Goal: Task Accomplishment & Management: Complete application form

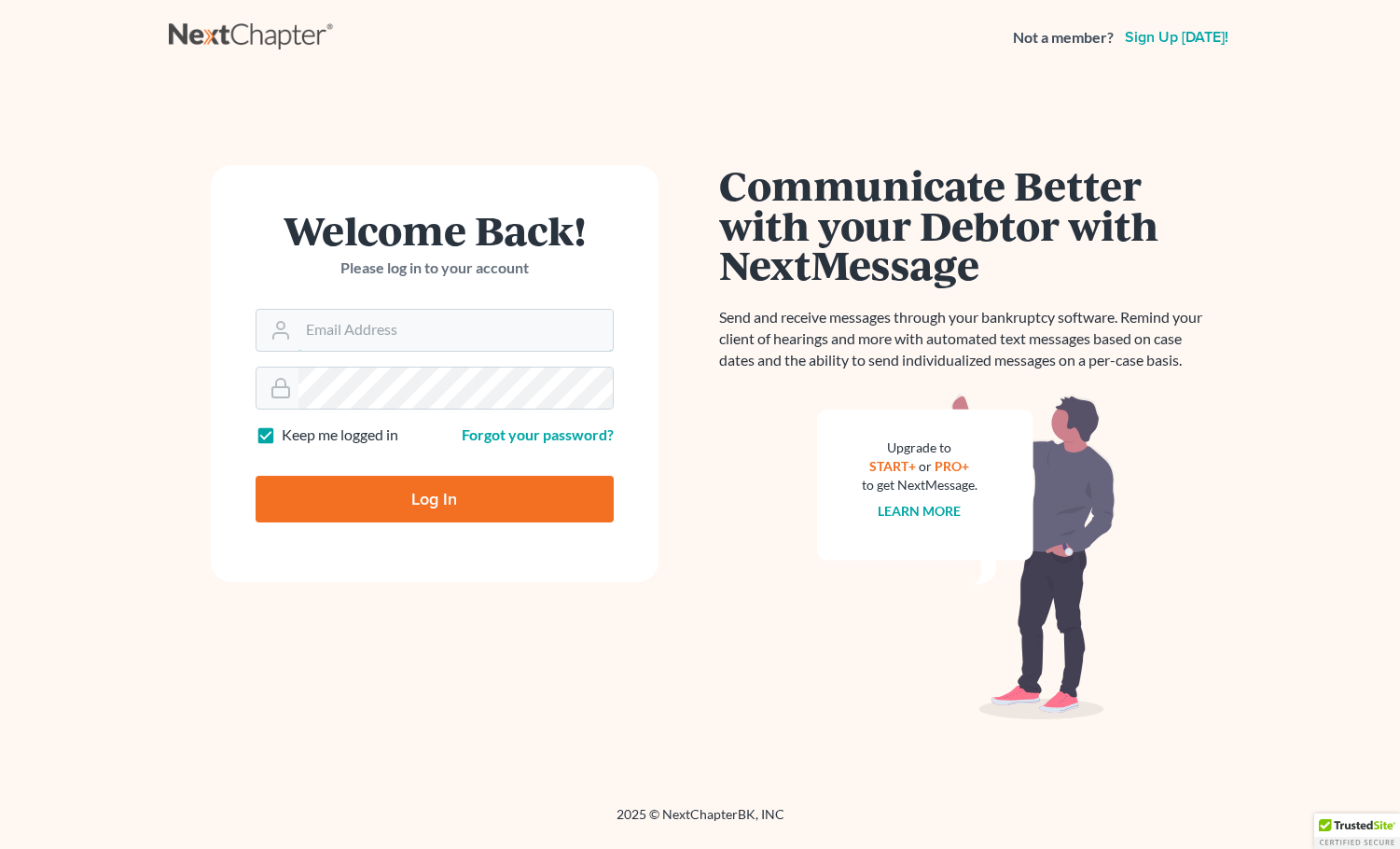
type input "[EMAIL_ADDRESS][DOMAIN_NAME]"
click at [384, 455] on form "Welcome Back! Please log in to your account Email Address [EMAIL_ADDRESS][DOMAI…" at bounding box center [435, 373] width 448 height 417
click at [391, 439] on label "Keep me logged in" at bounding box center [340, 435] width 117 height 22
click at [301, 437] on input "Keep me logged in" at bounding box center [296, 430] width 12 height 12
checkbox input "false"
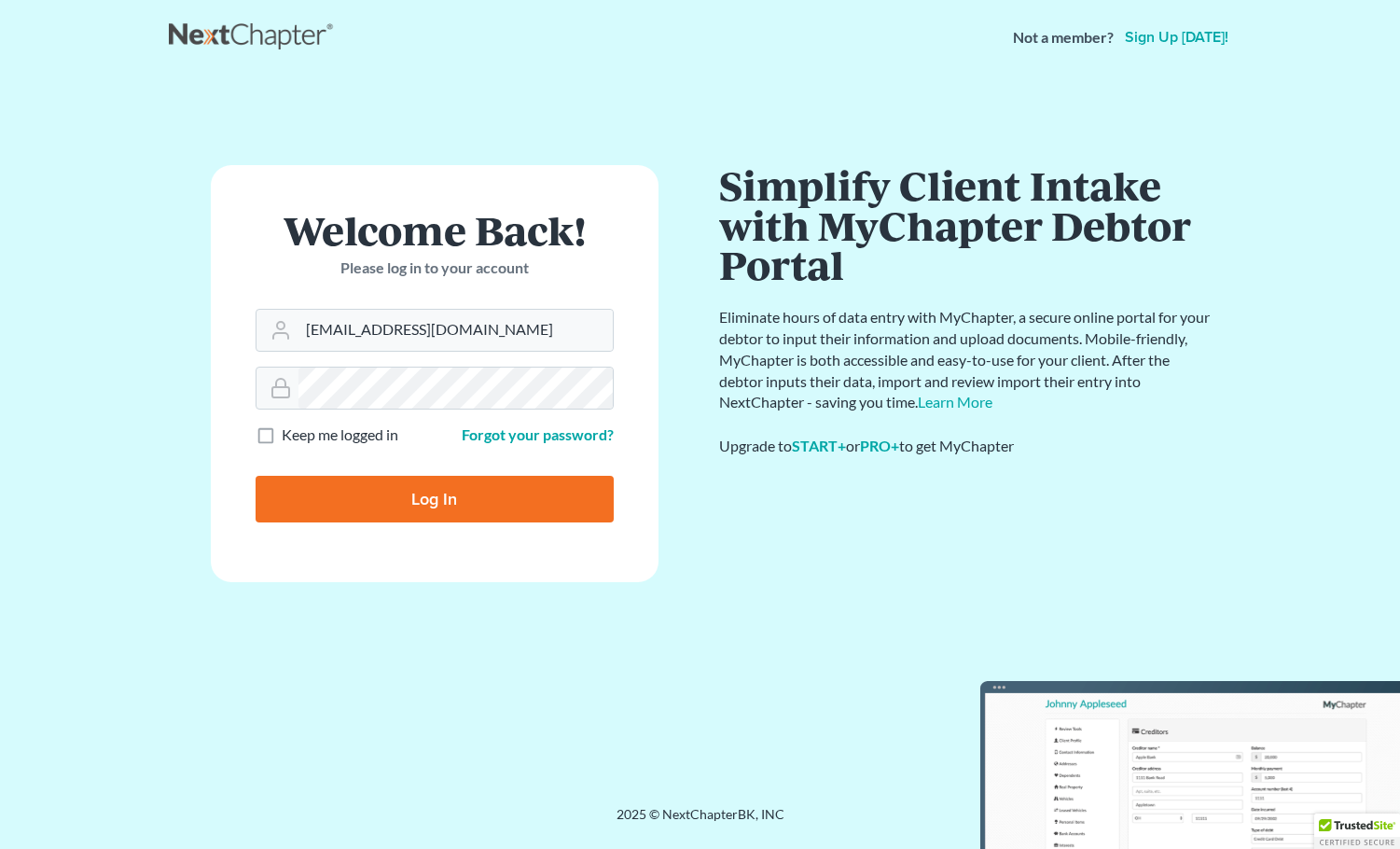
click at [405, 495] on input "Log In" at bounding box center [434, 500] width 358 height 47
type input "Thinking..."
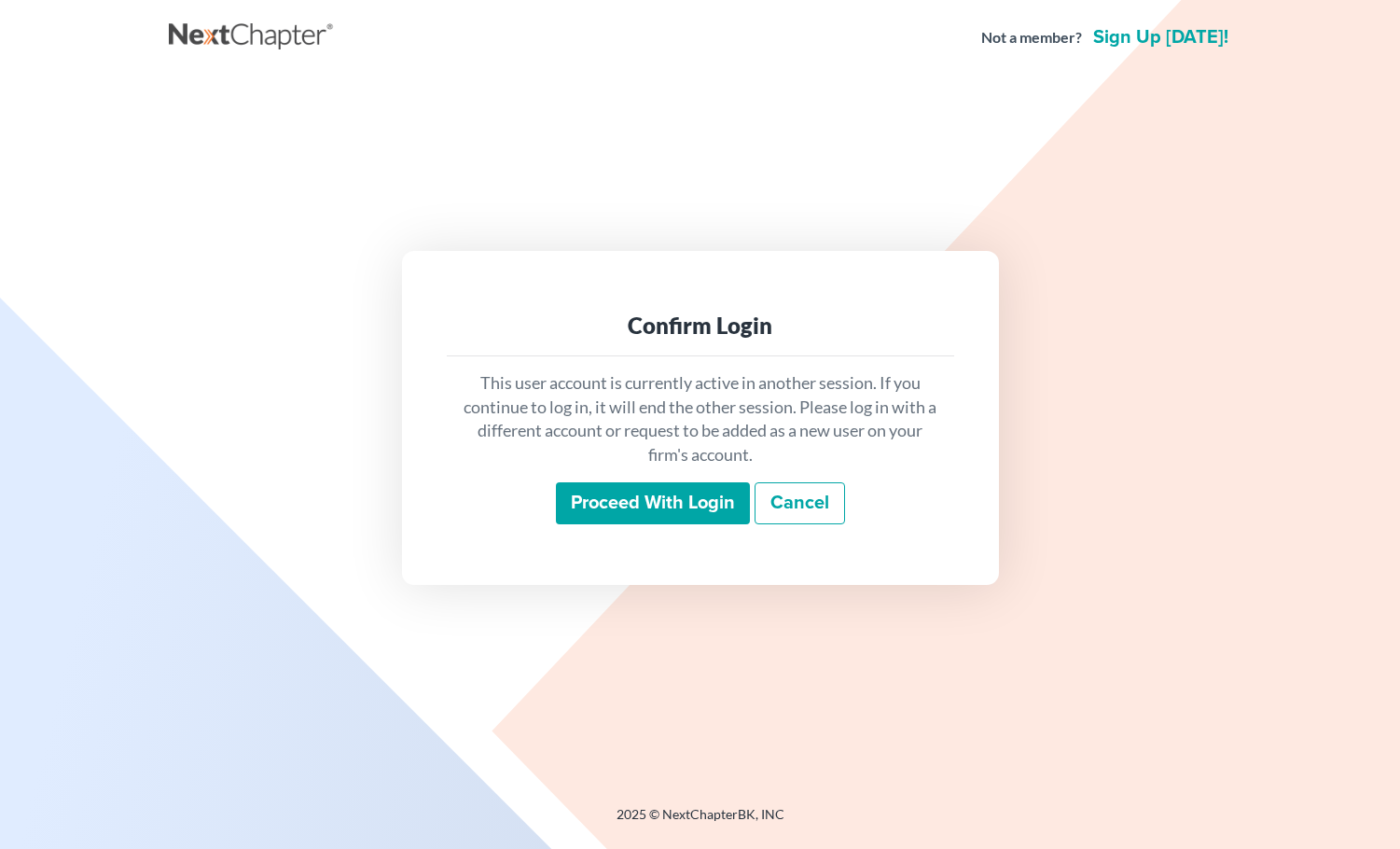
click at [587, 511] on input "Proceed with login" at bounding box center [653, 504] width 194 height 43
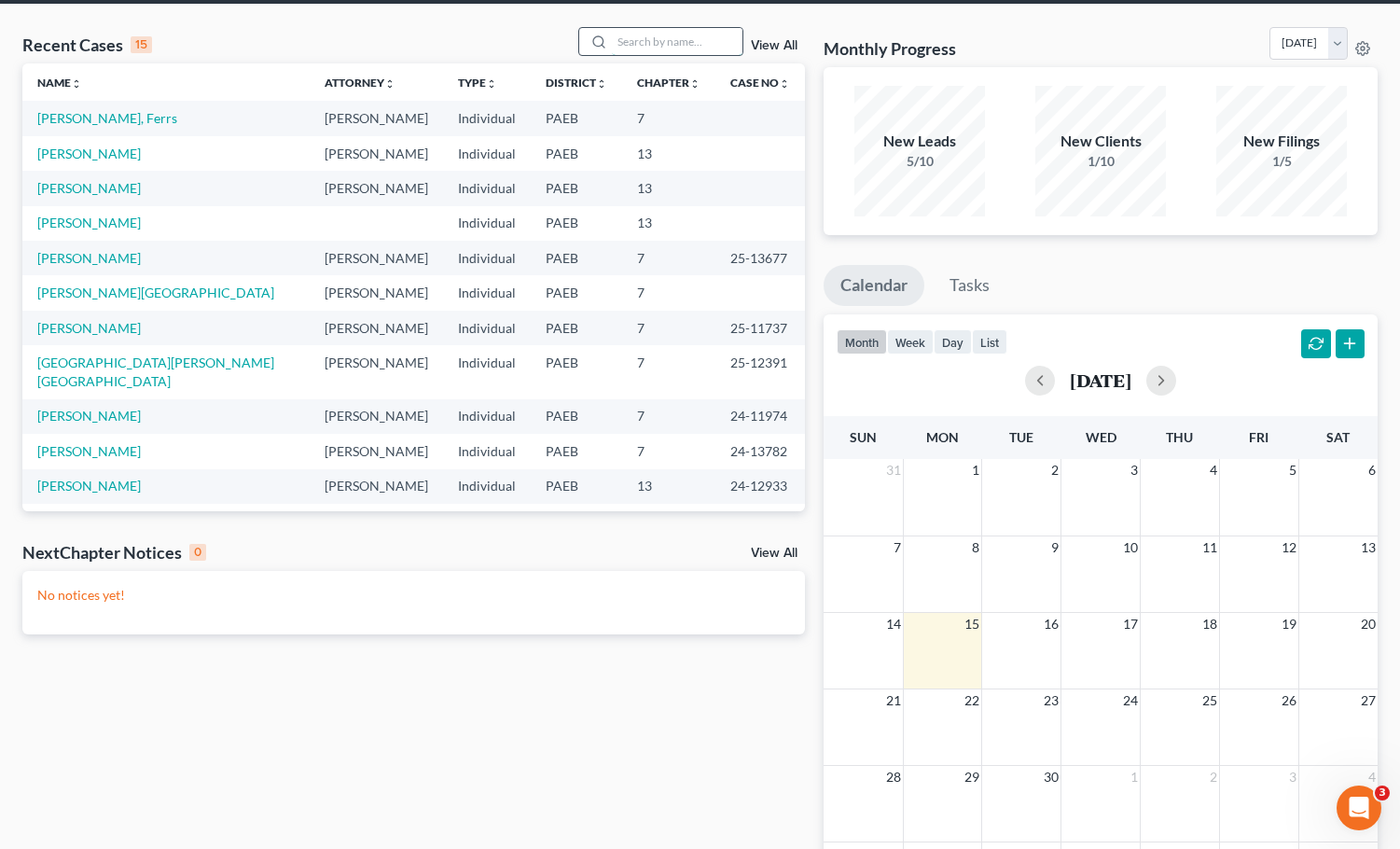
click at [647, 46] on input "search" at bounding box center [676, 42] width 131 height 27
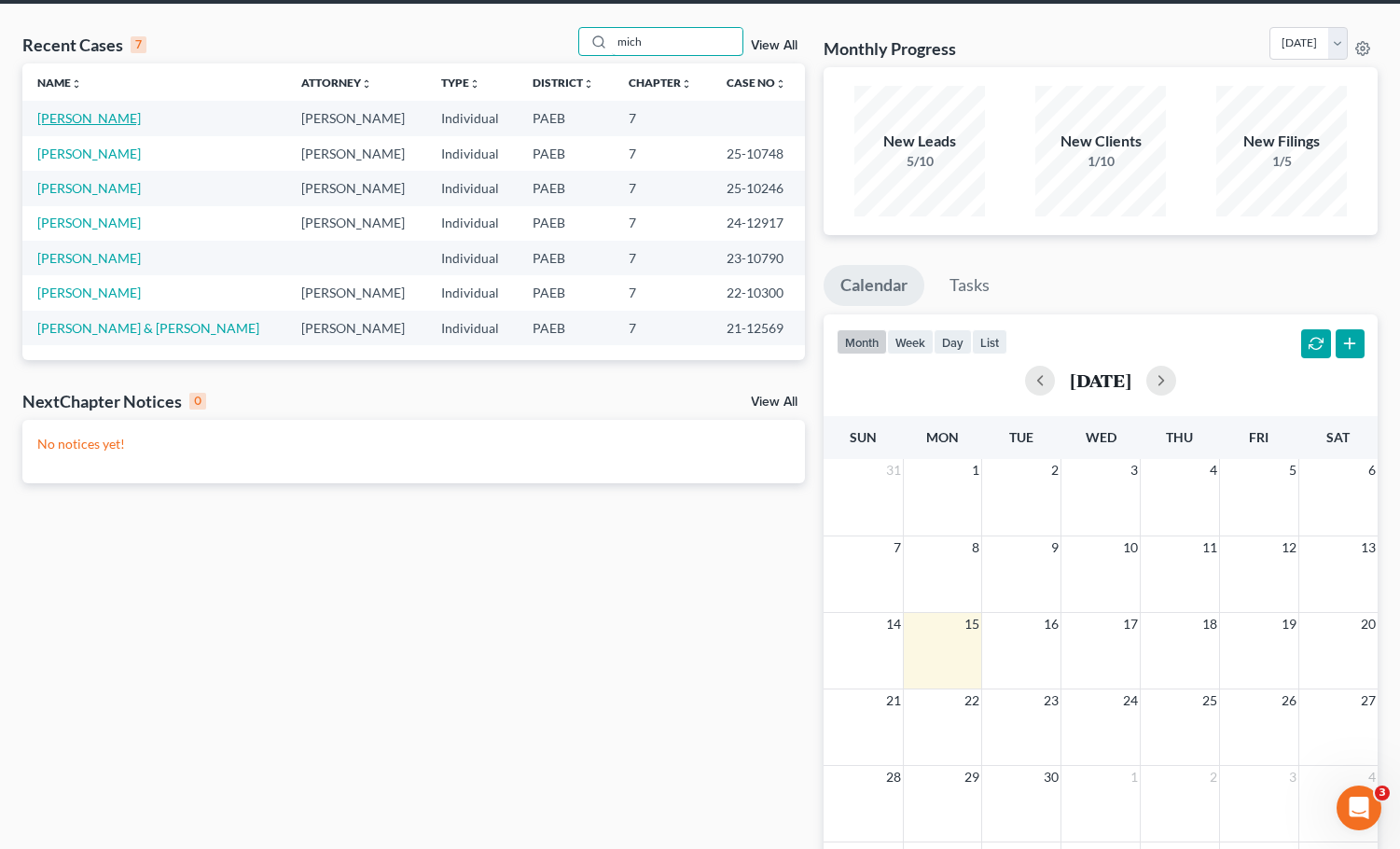
type input "mich"
click at [95, 122] on link "[PERSON_NAME]" at bounding box center [88, 118] width 103 height 16
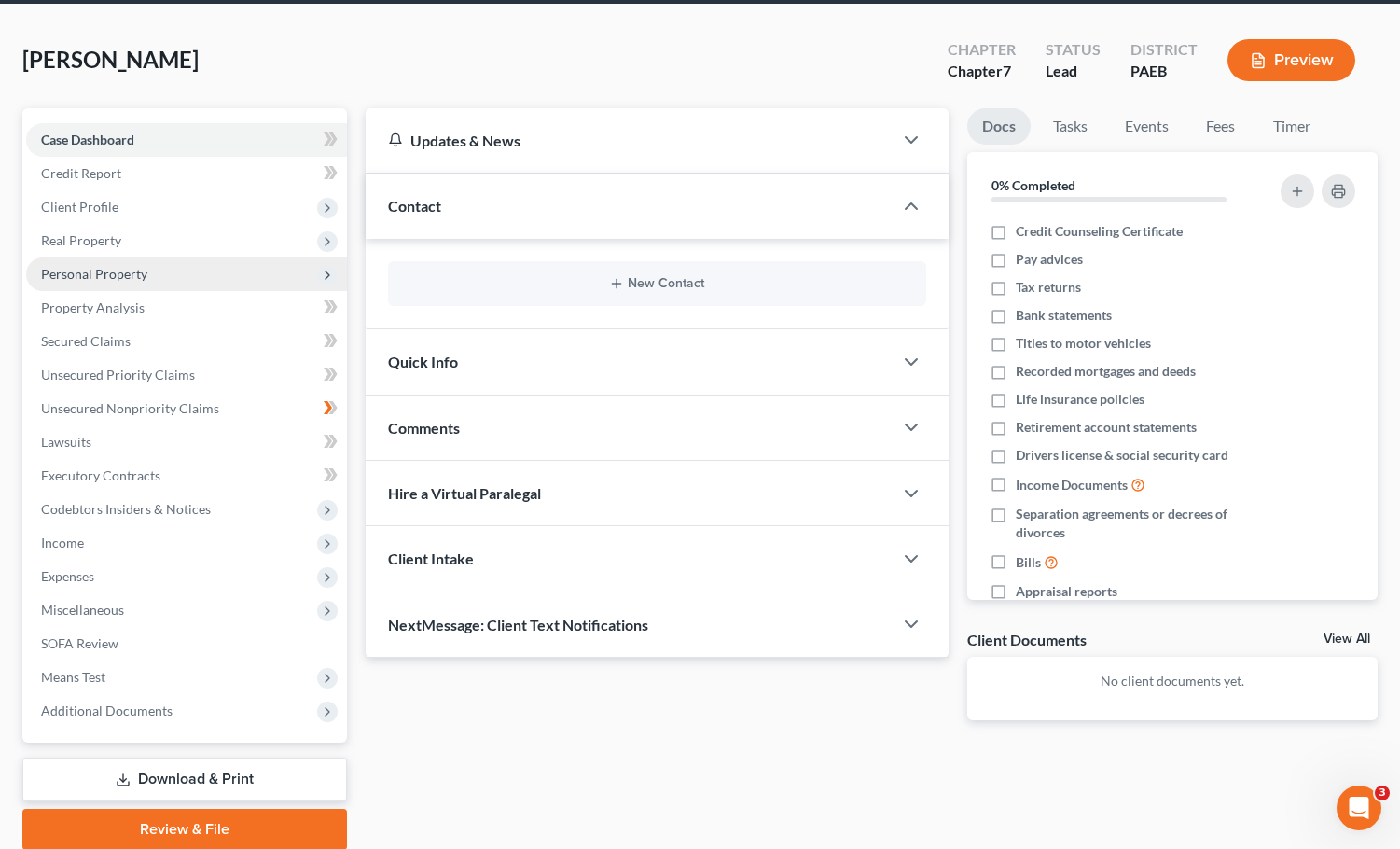
click at [156, 281] on span "Personal Property" at bounding box center [187, 274] width 321 height 33
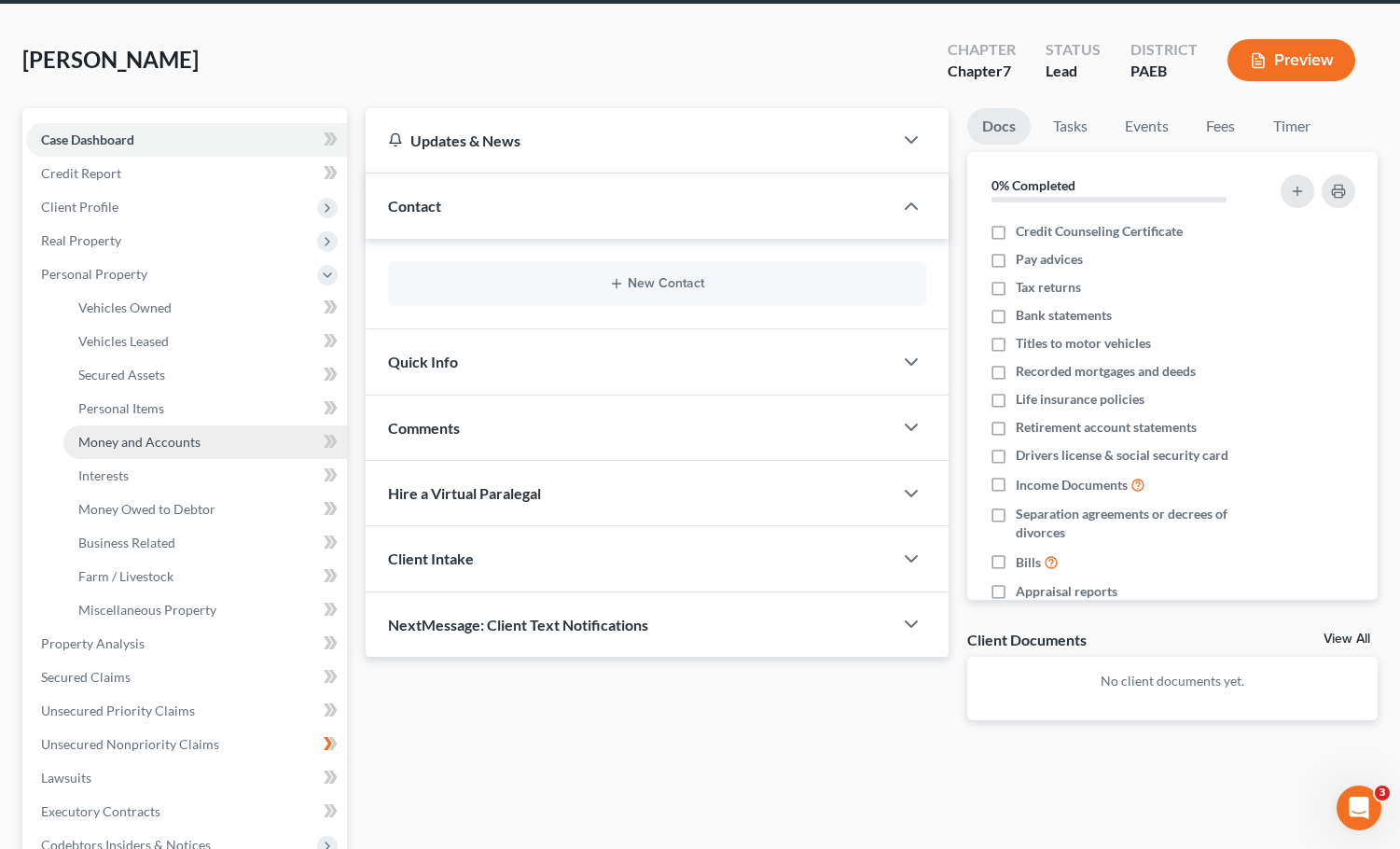
click at [155, 445] on span "Money and Accounts" at bounding box center [139, 442] width 122 height 16
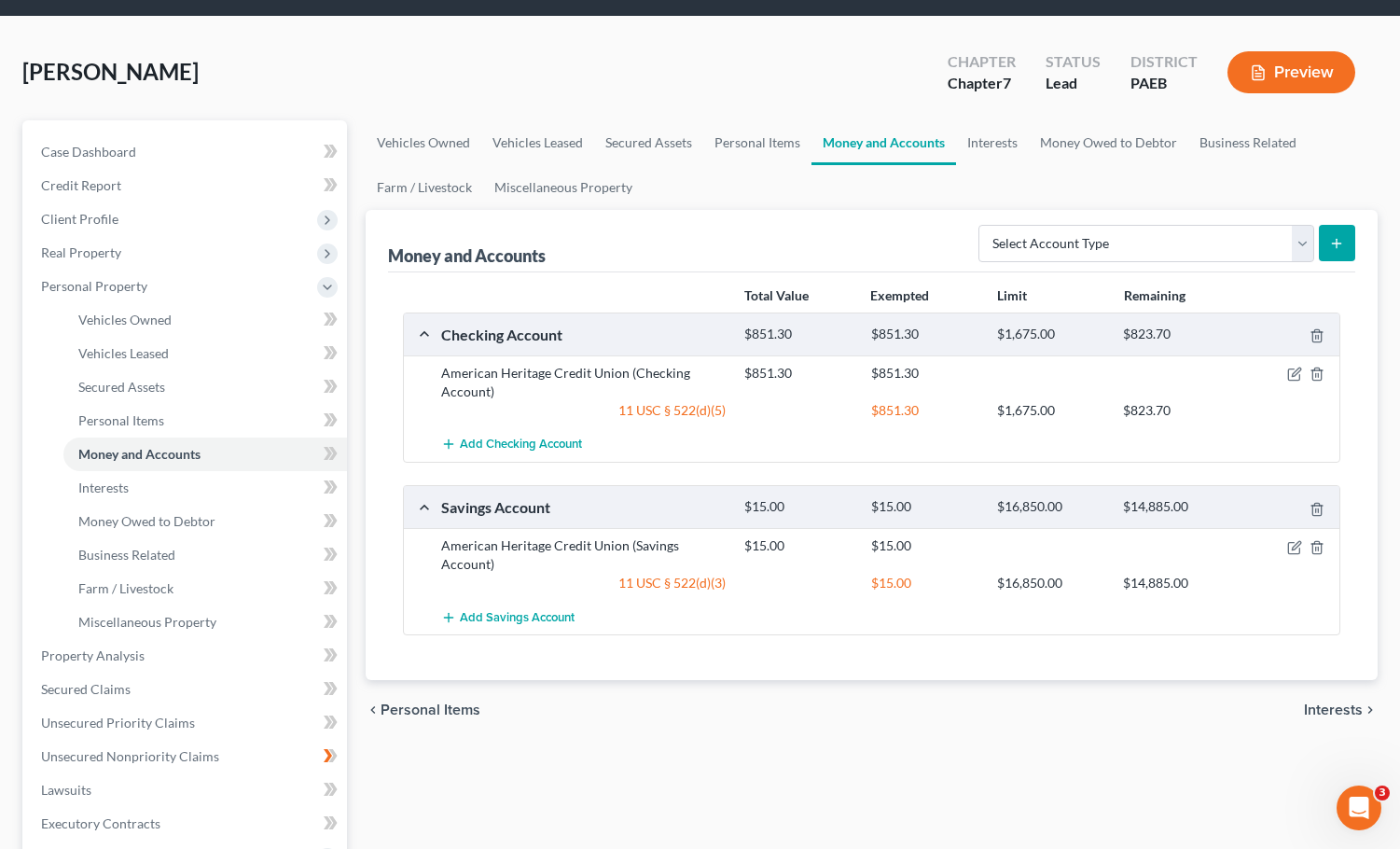
scroll to position [63, 0]
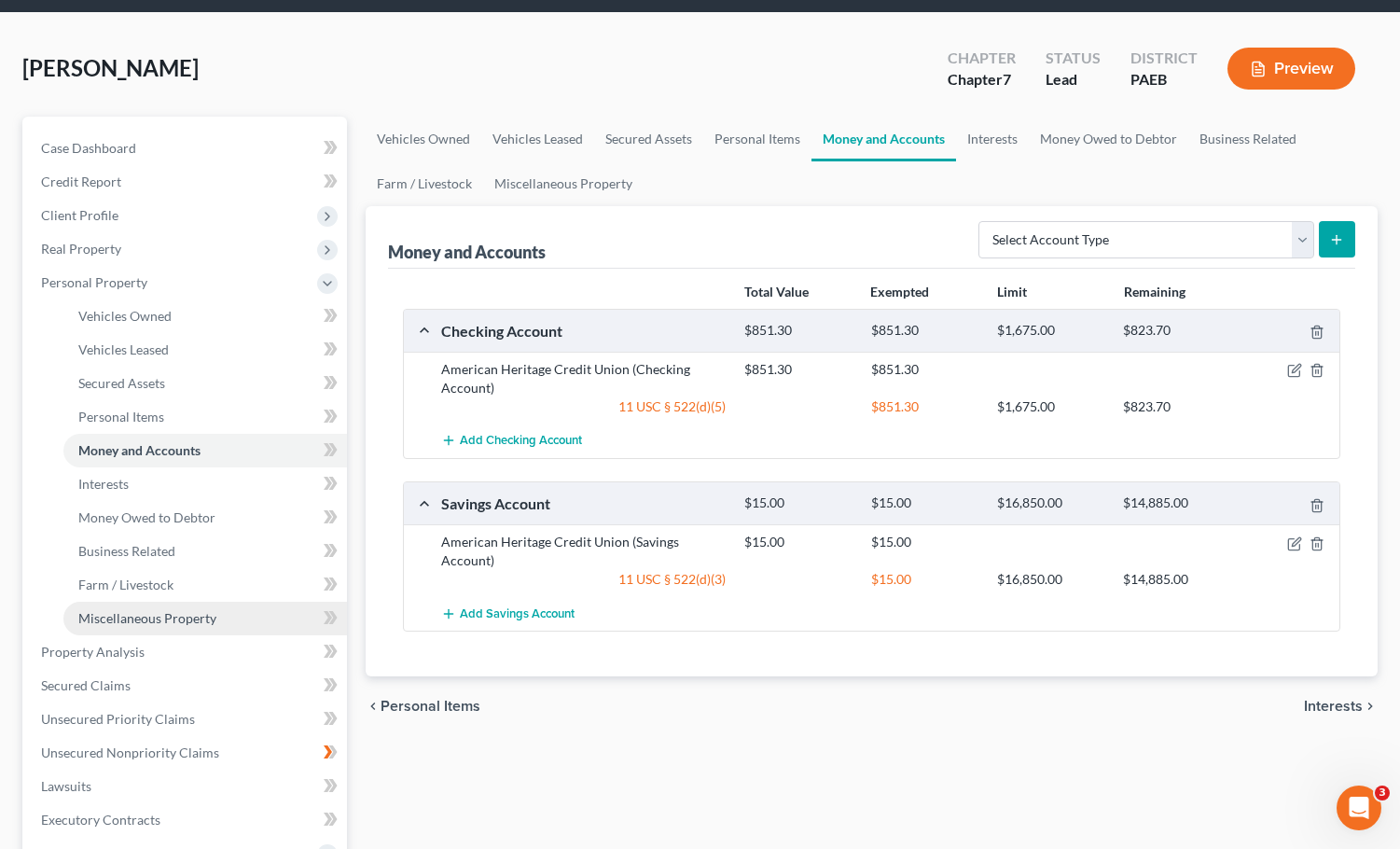
click at [217, 617] on link "Miscellaneous Property" at bounding box center [205, 618] width 284 height 33
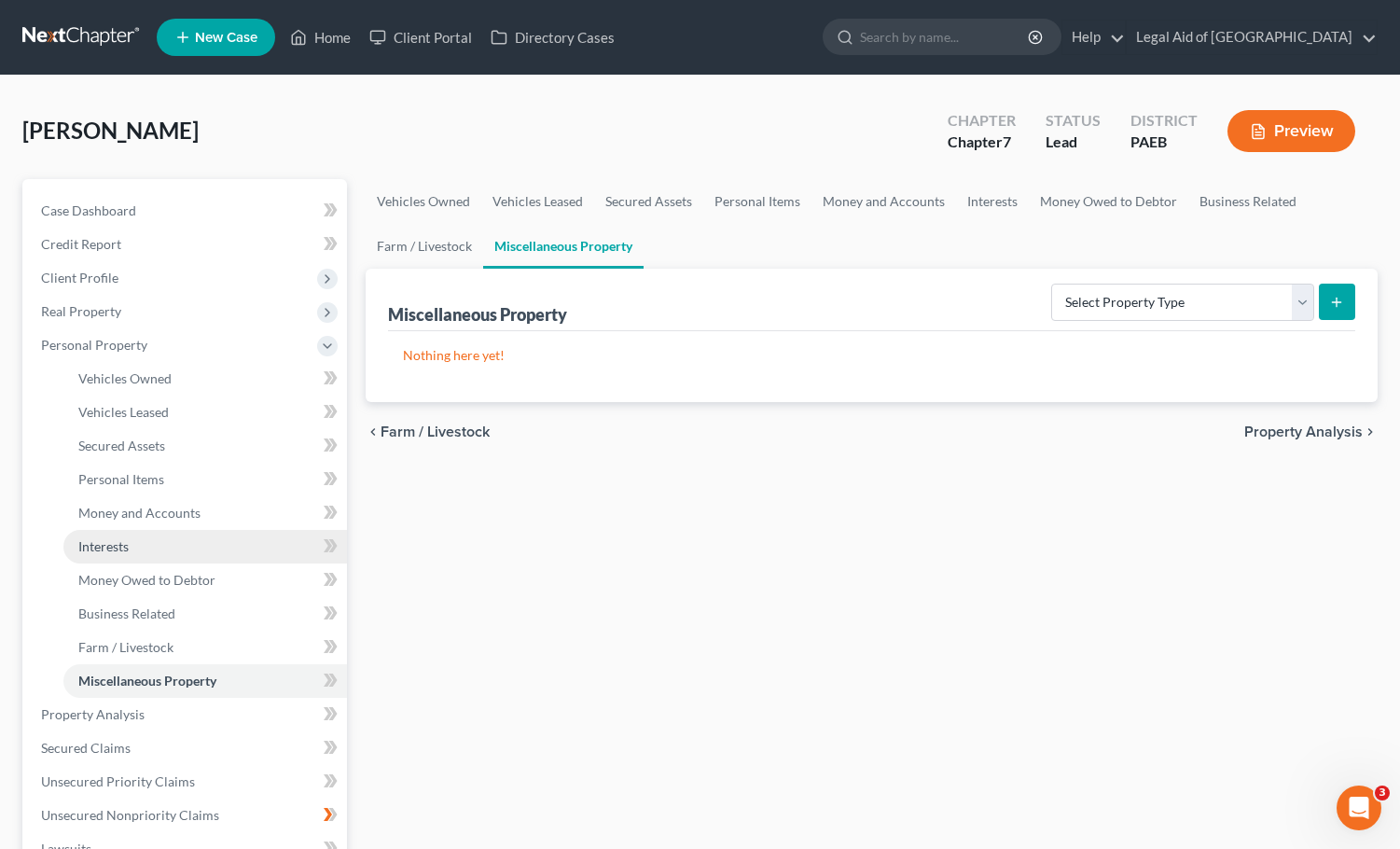
click at [187, 551] on link "Interests" at bounding box center [205, 547] width 284 height 33
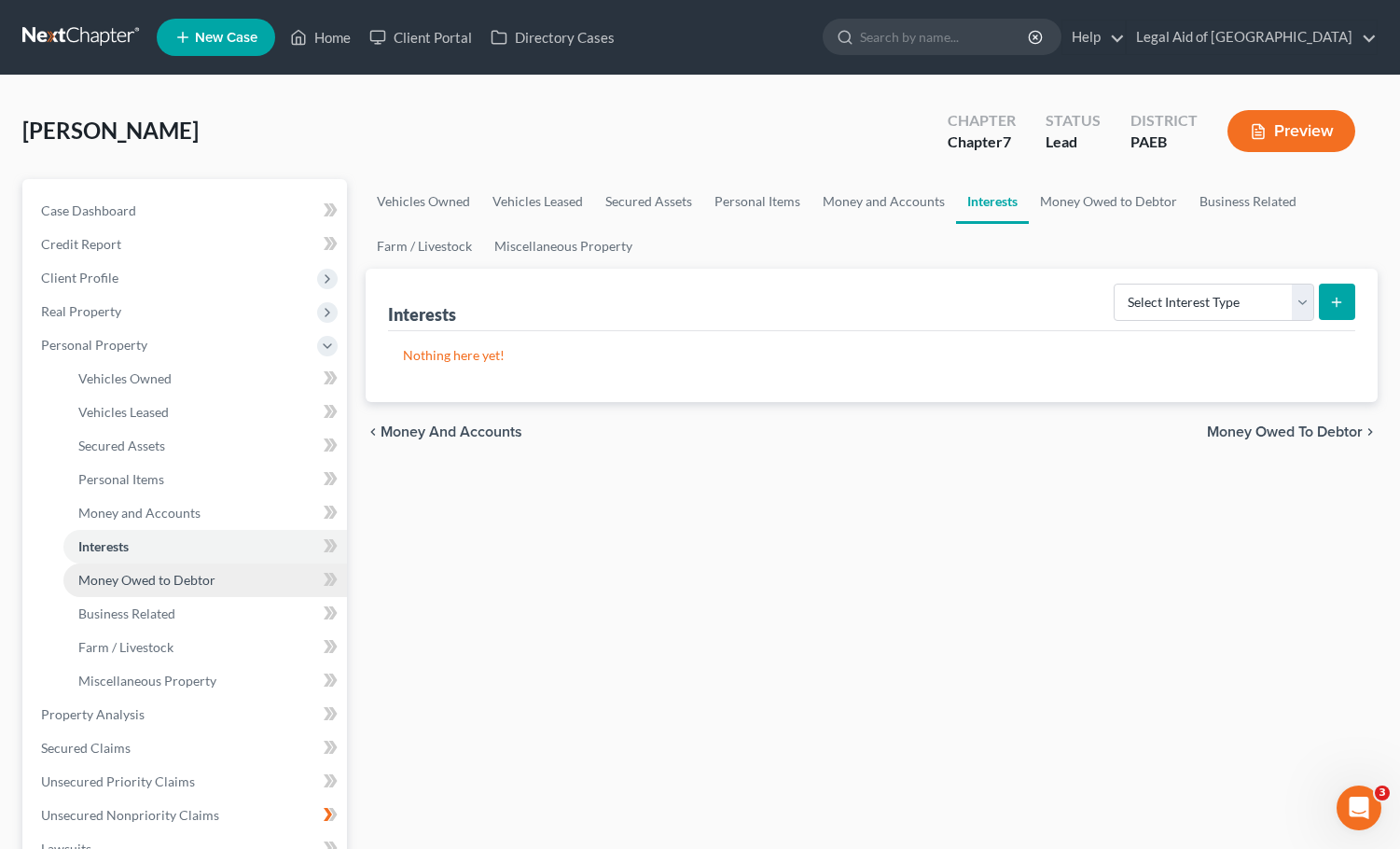
click at [187, 586] on span "Money Owed to Debtor" at bounding box center [147, 579] width 137 height 16
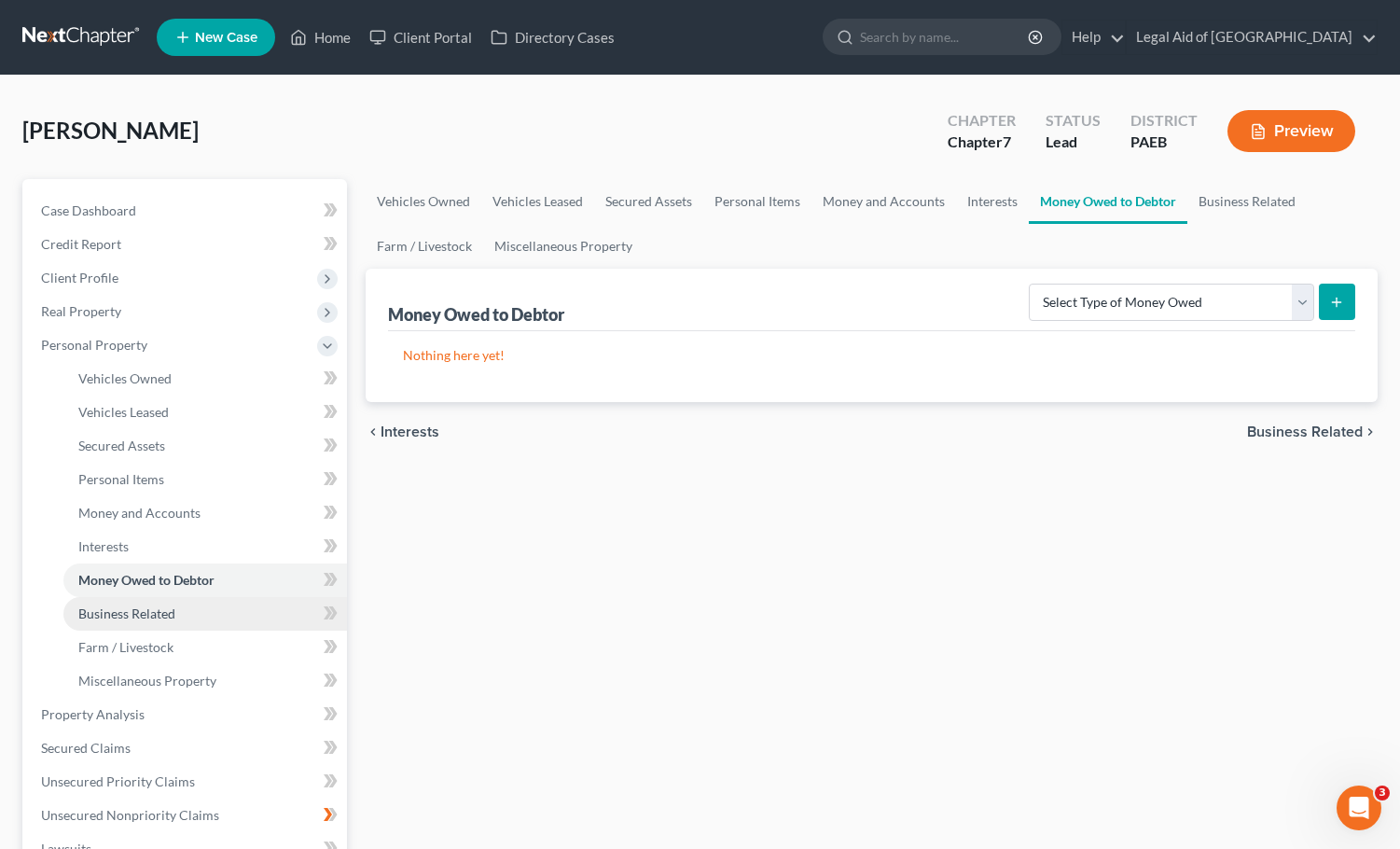
click at [183, 617] on link "Business Related" at bounding box center [205, 613] width 284 height 33
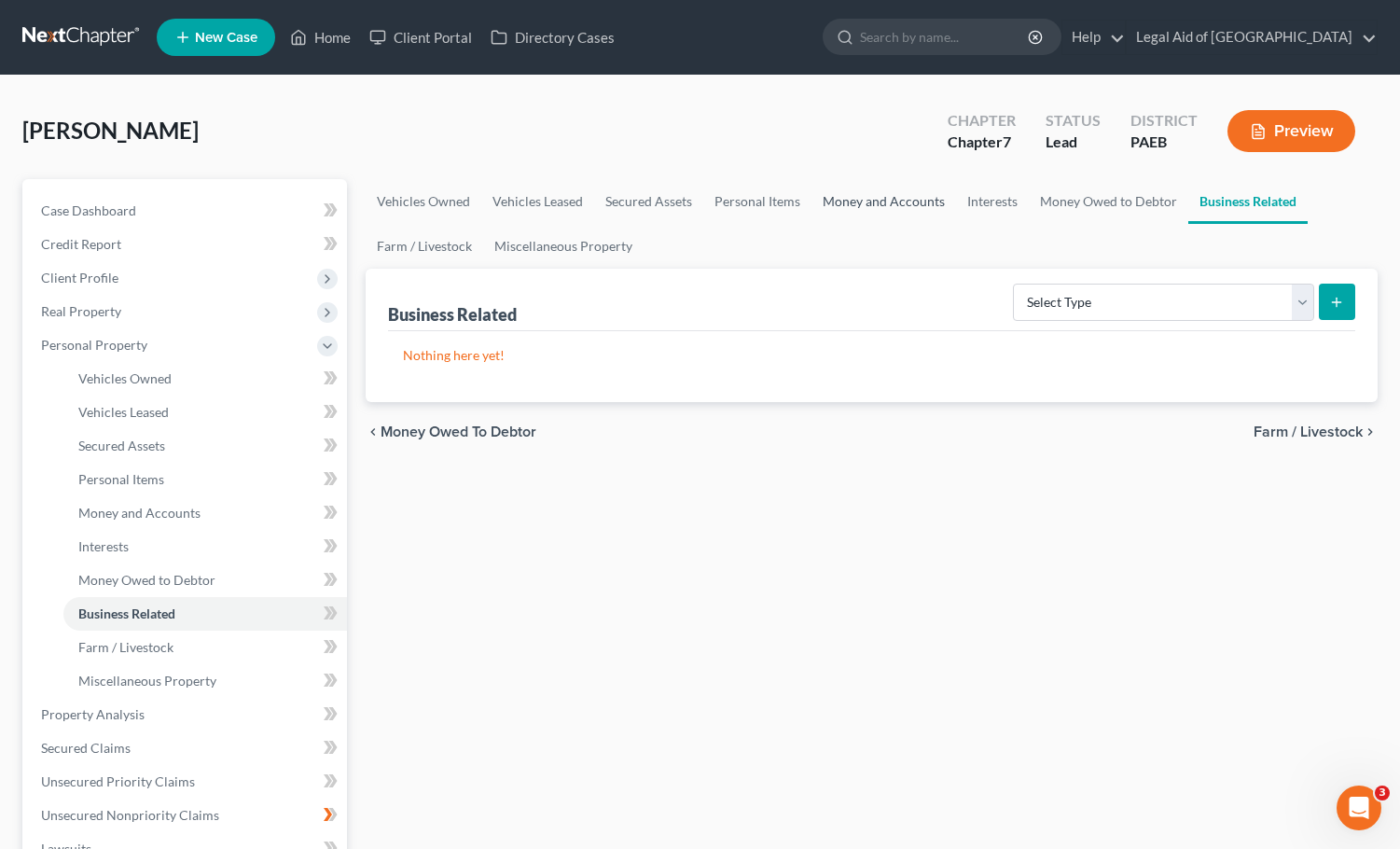
click at [835, 202] on link "Money and Accounts" at bounding box center [884, 201] width 144 height 45
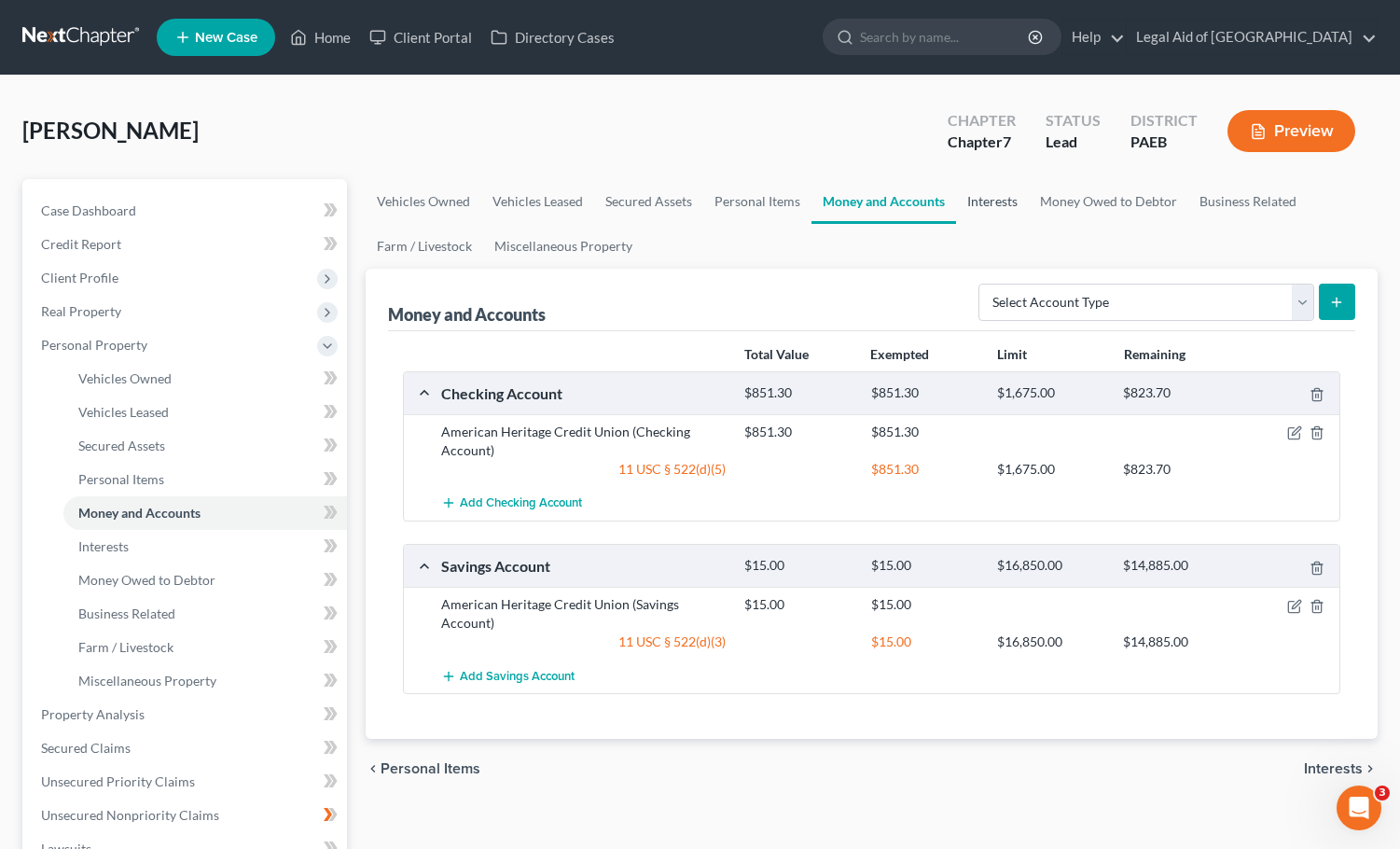
click at [996, 204] on link "Interests" at bounding box center [993, 201] width 73 height 45
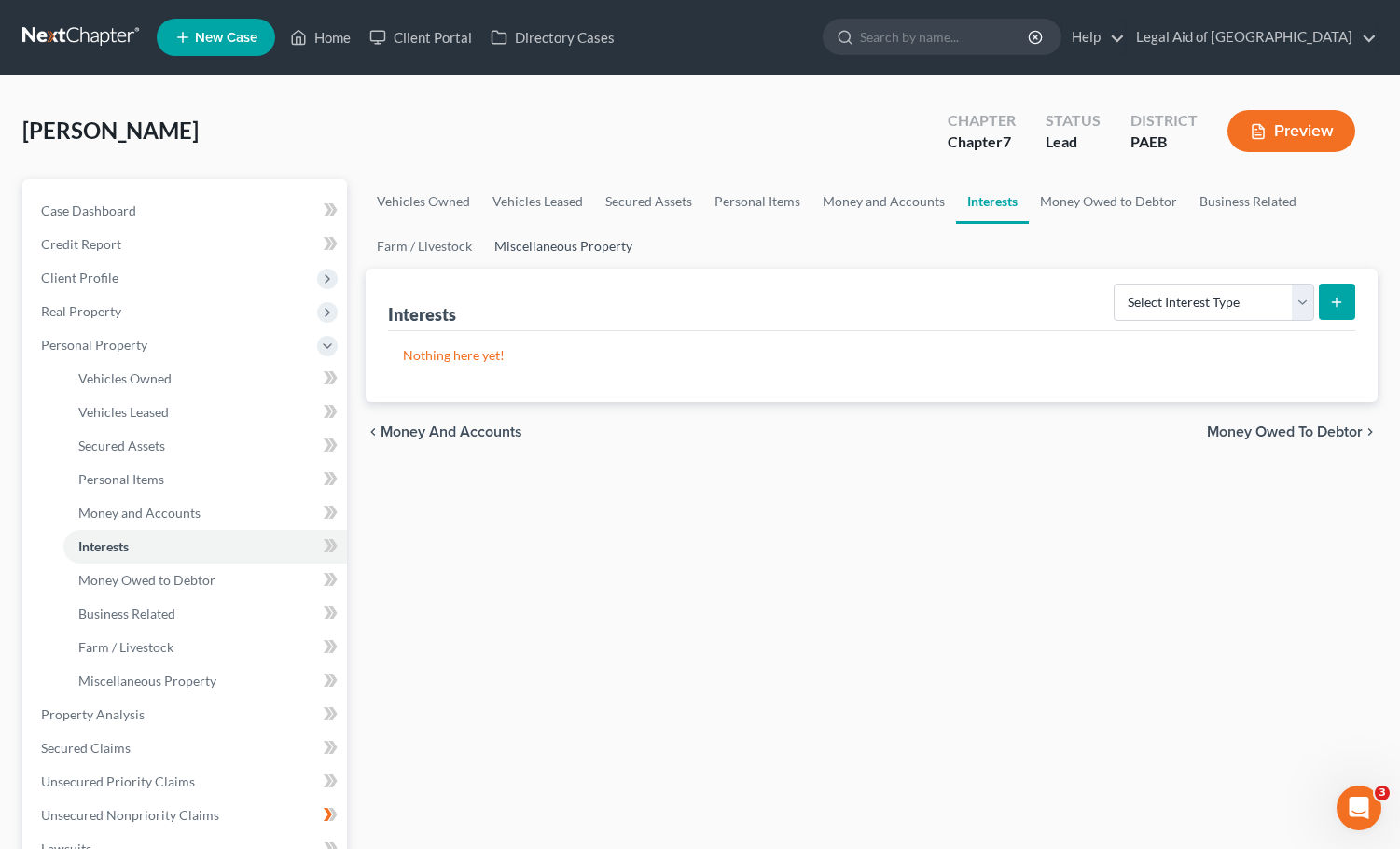
click at [577, 246] on link "Miscellaneous Property" at bounding box center [563, 246] width 160 height 45
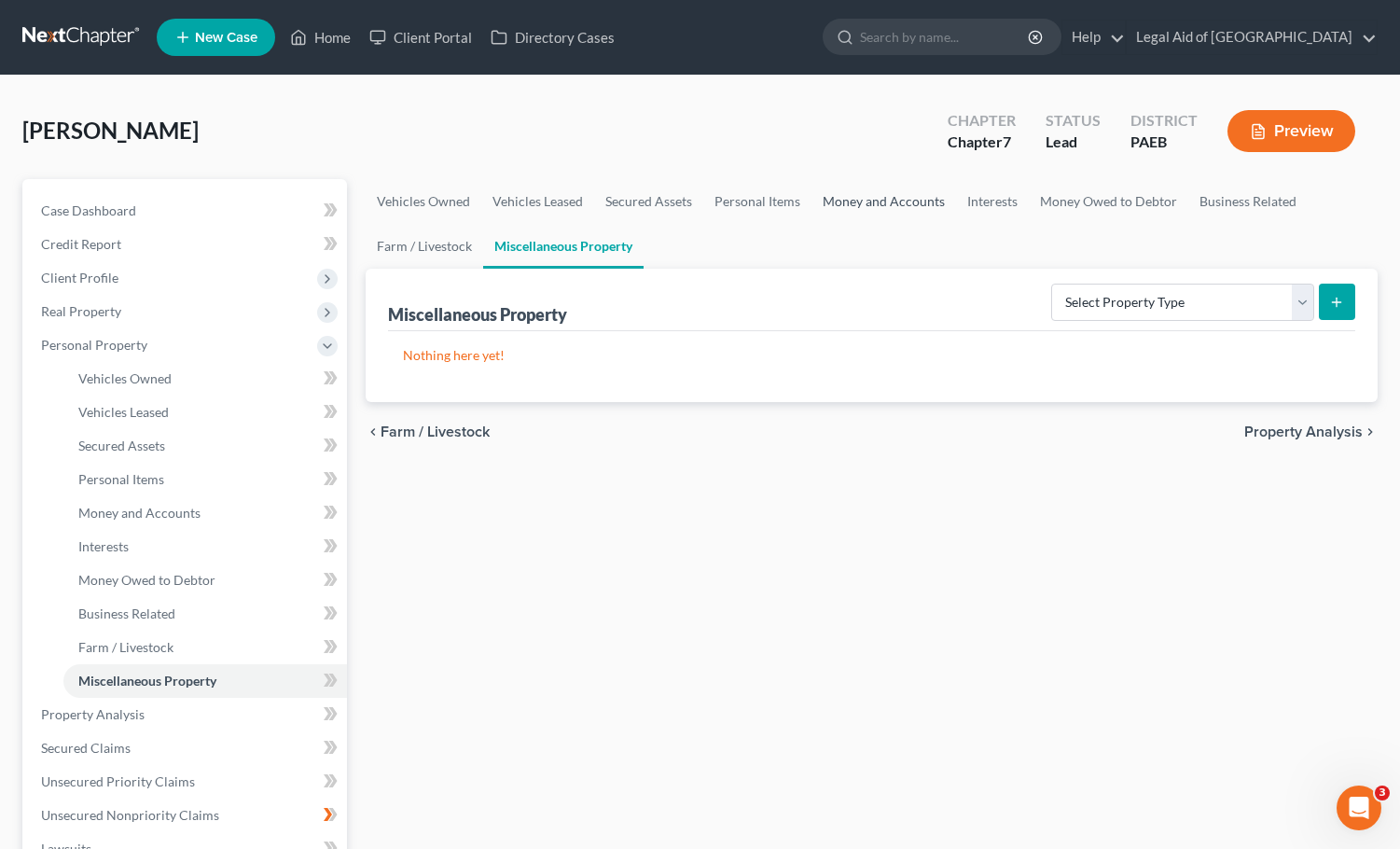
click at [906, 200] on link "Money and Accounts" at bounding box center [884, 201] width 144 height 45
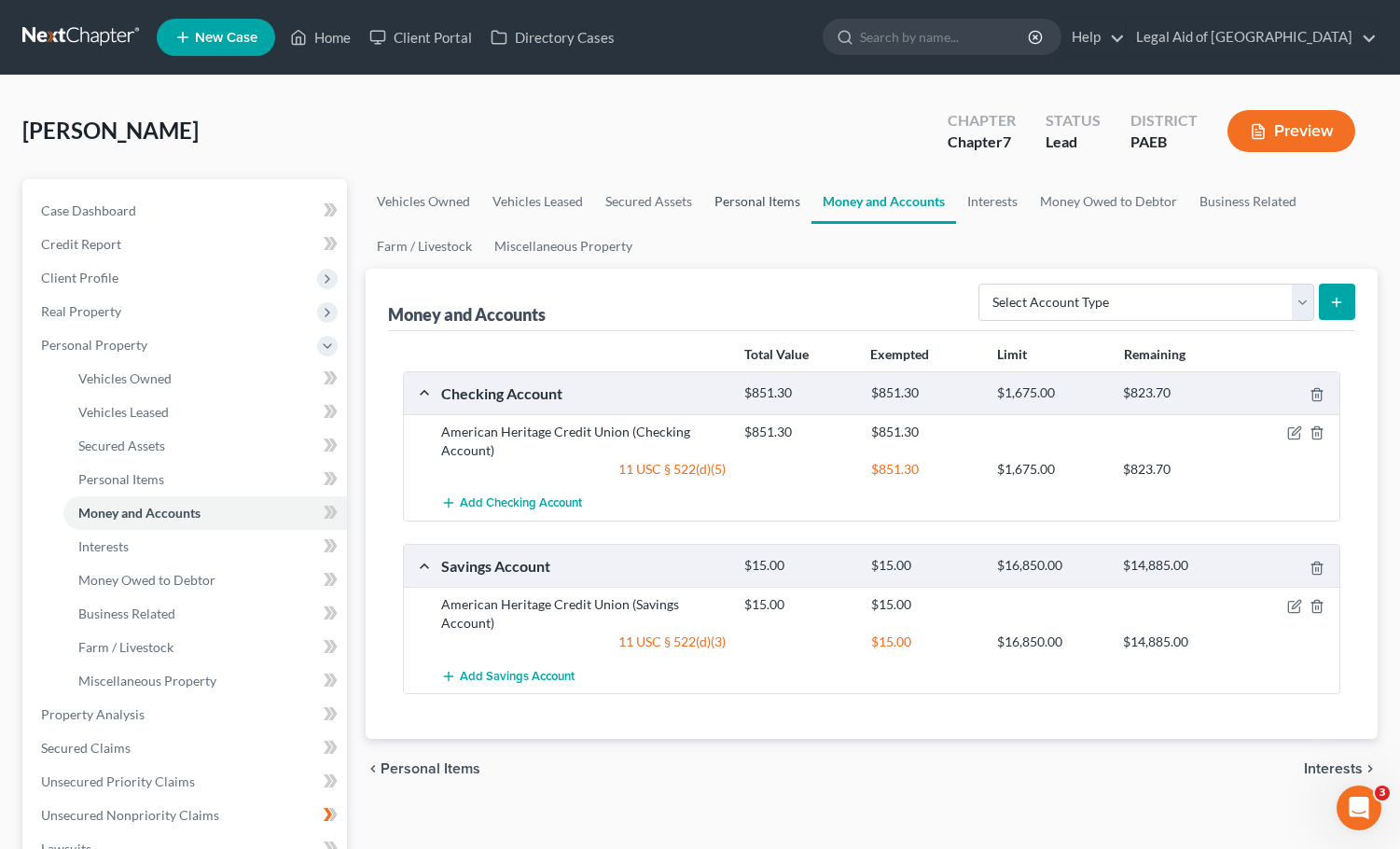
click at [778, 197] on link "Personal Items" at bounding box center [757, 201] width 108 height 45
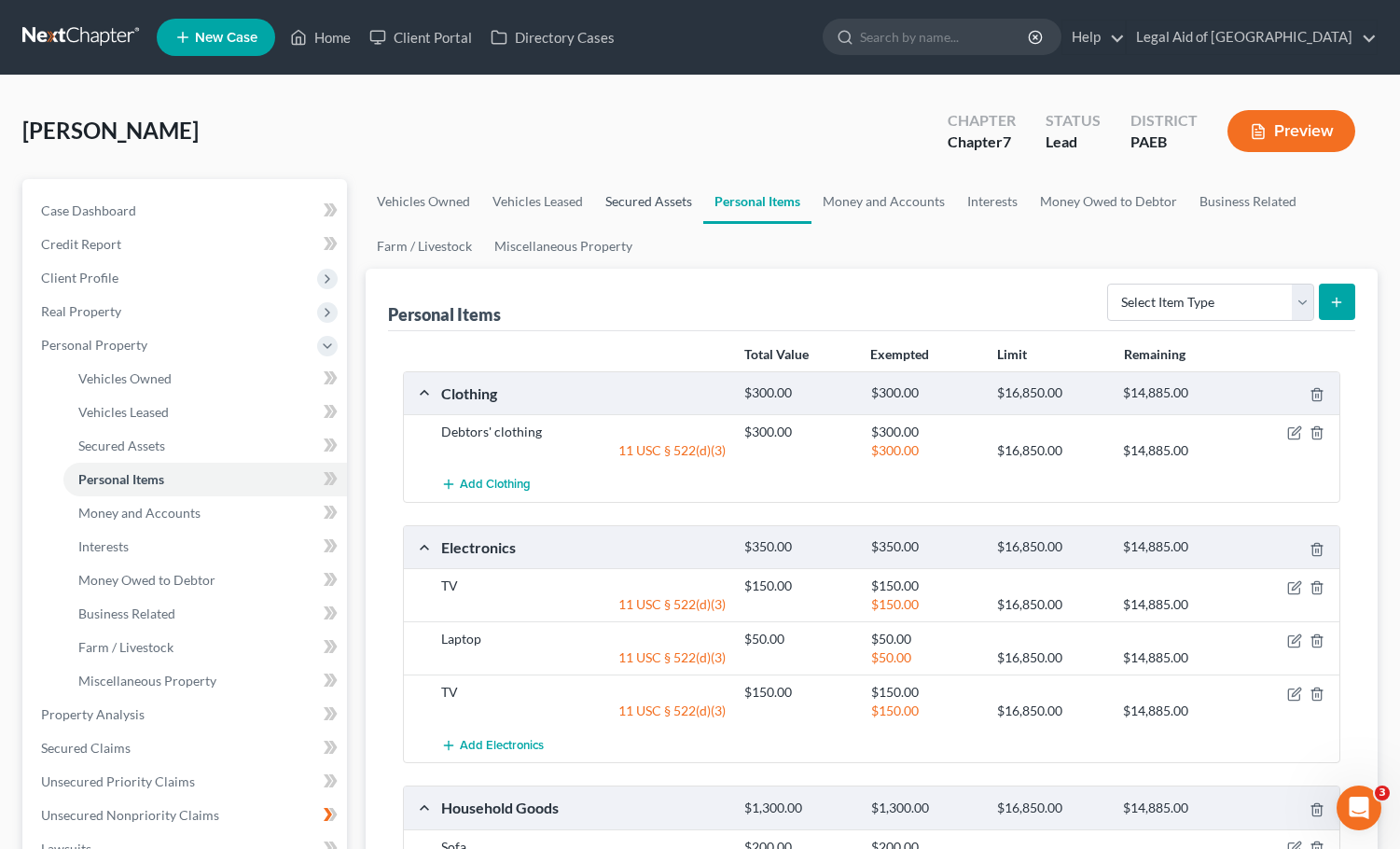
click at [631, 203] on link "Secured Assets" at bounding box center [648, 201] width 109 height 45
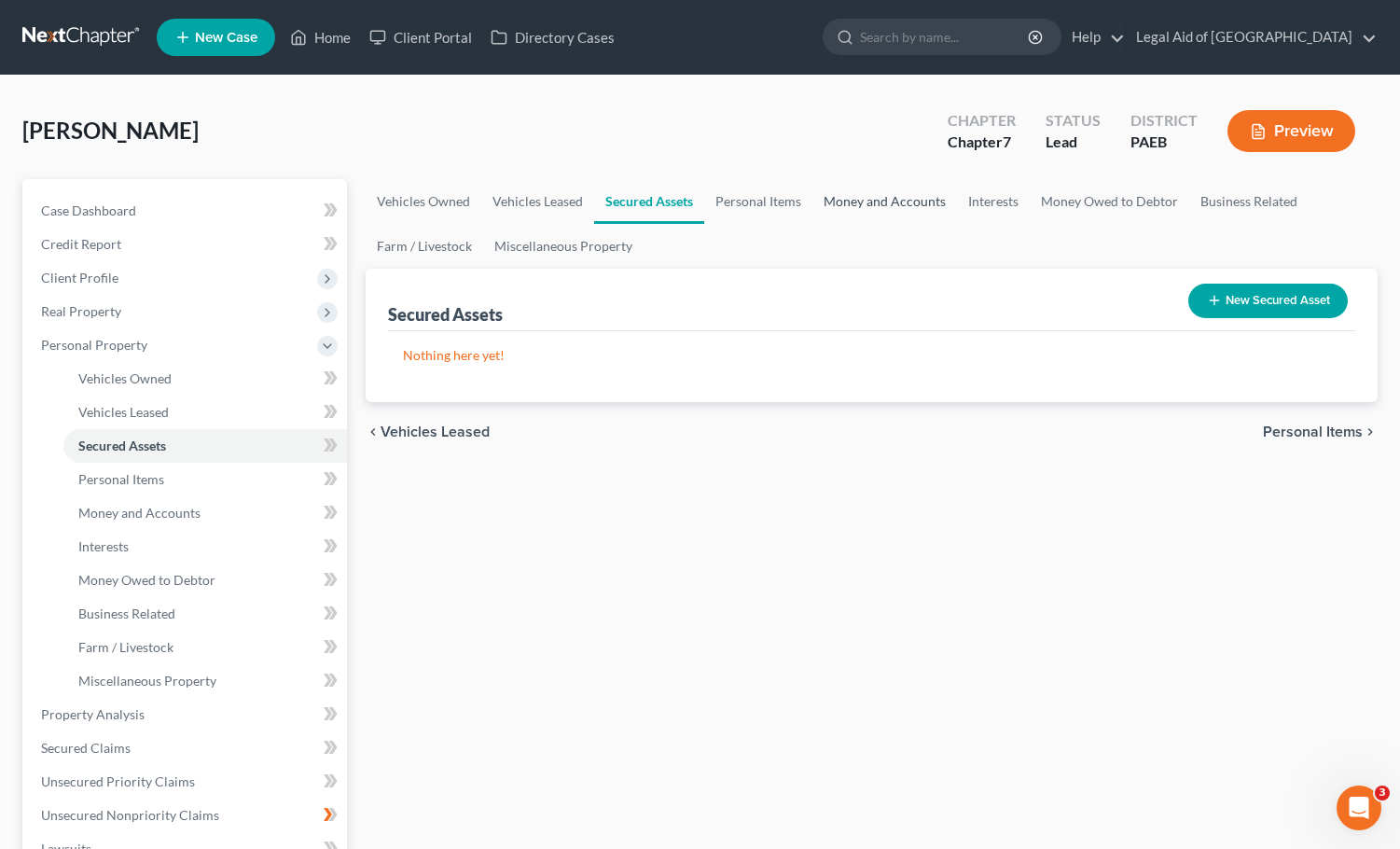
click at [847, 200] on link "Money and Accounts" at bounding box center [885, 201] width 144 height 45
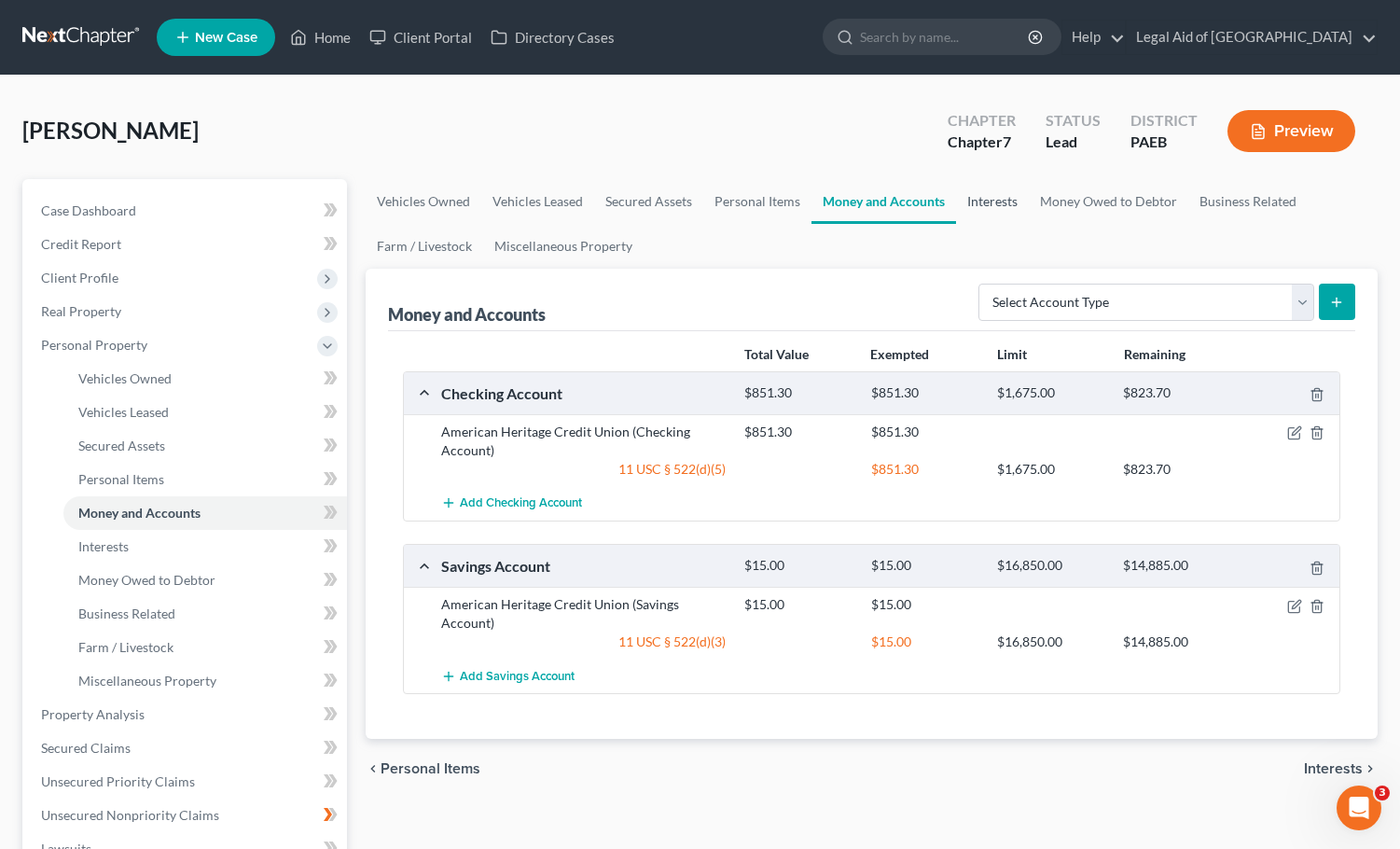
click at [985, 194] on link "Interests" at bounding box center [993, 201] width 73 height 45
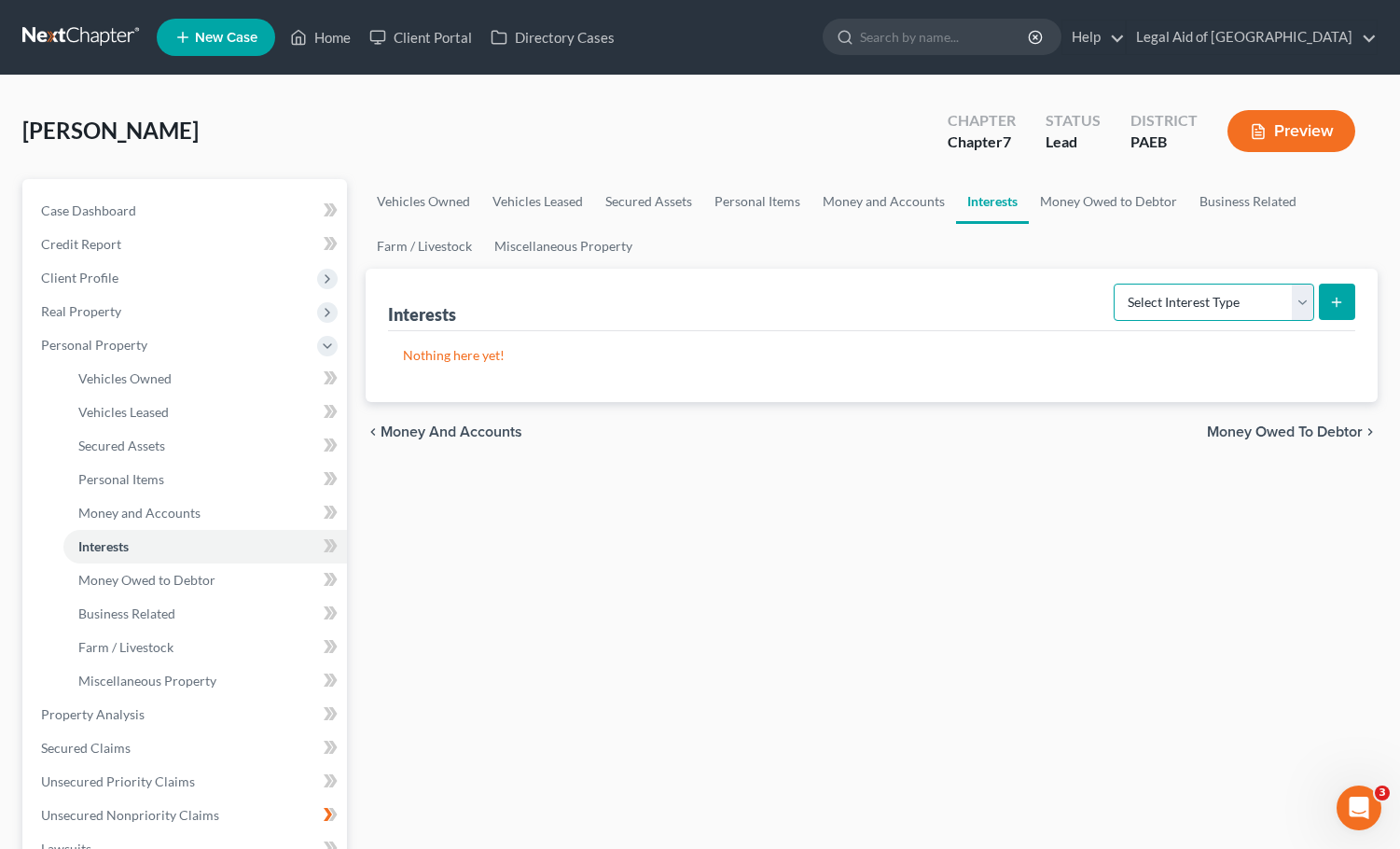
select select "term_life_insurance"
